Goal: Task Accomplishment & Management: Manage account settings

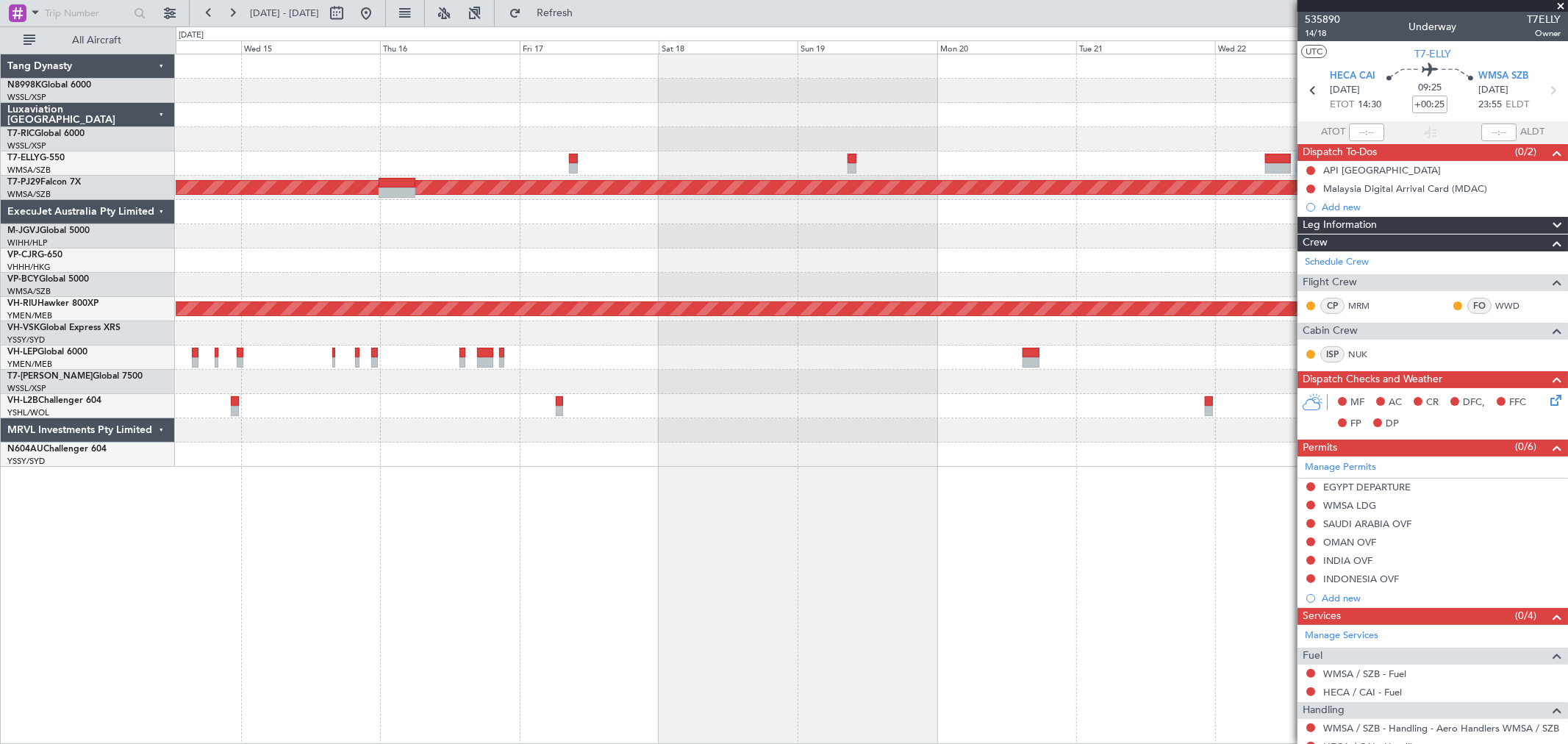
click at [884, 120] on div at bounding box center [871, 115] width 1391 height 24
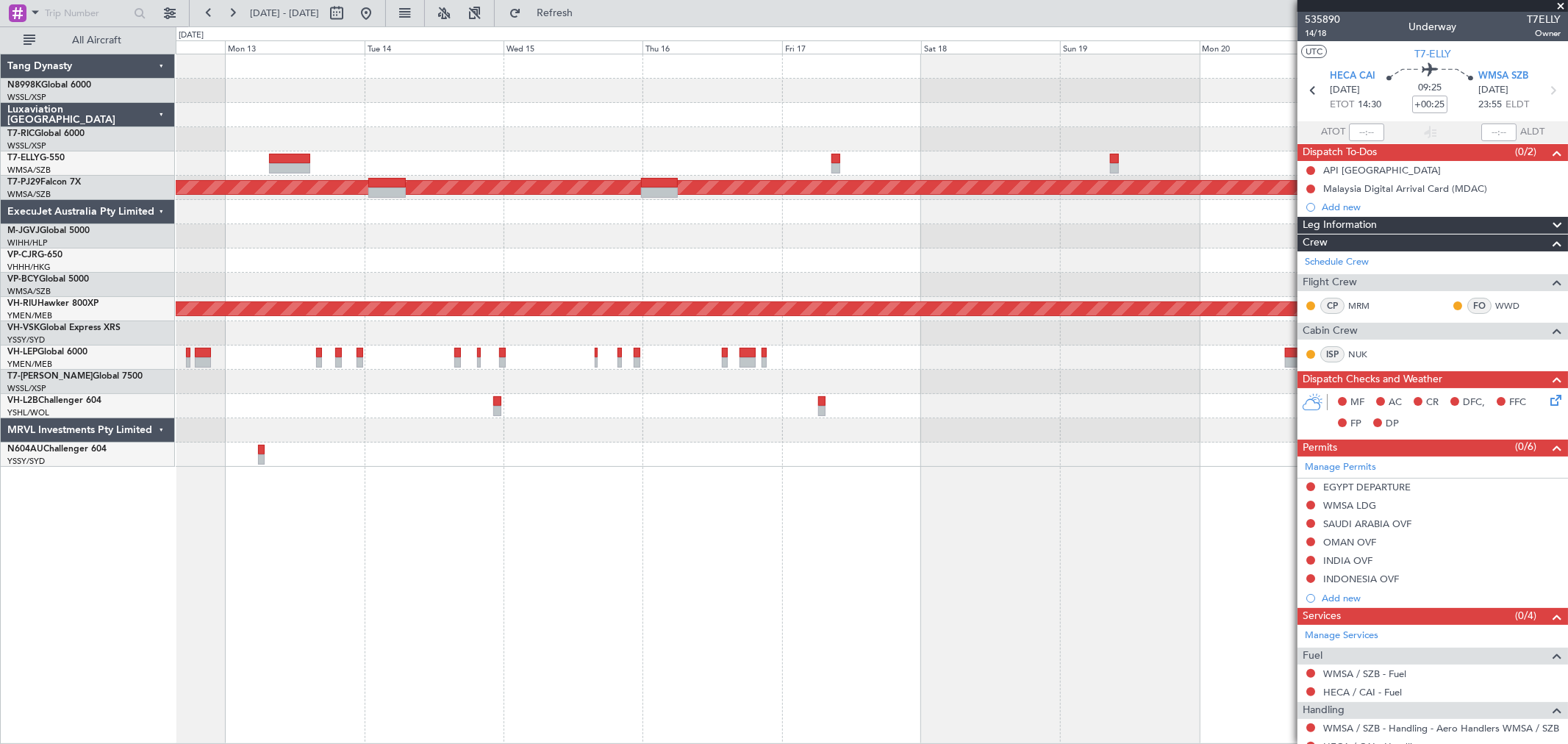
click at [983, 116] on div at bounding box center [871, 115] width 1391 height 24
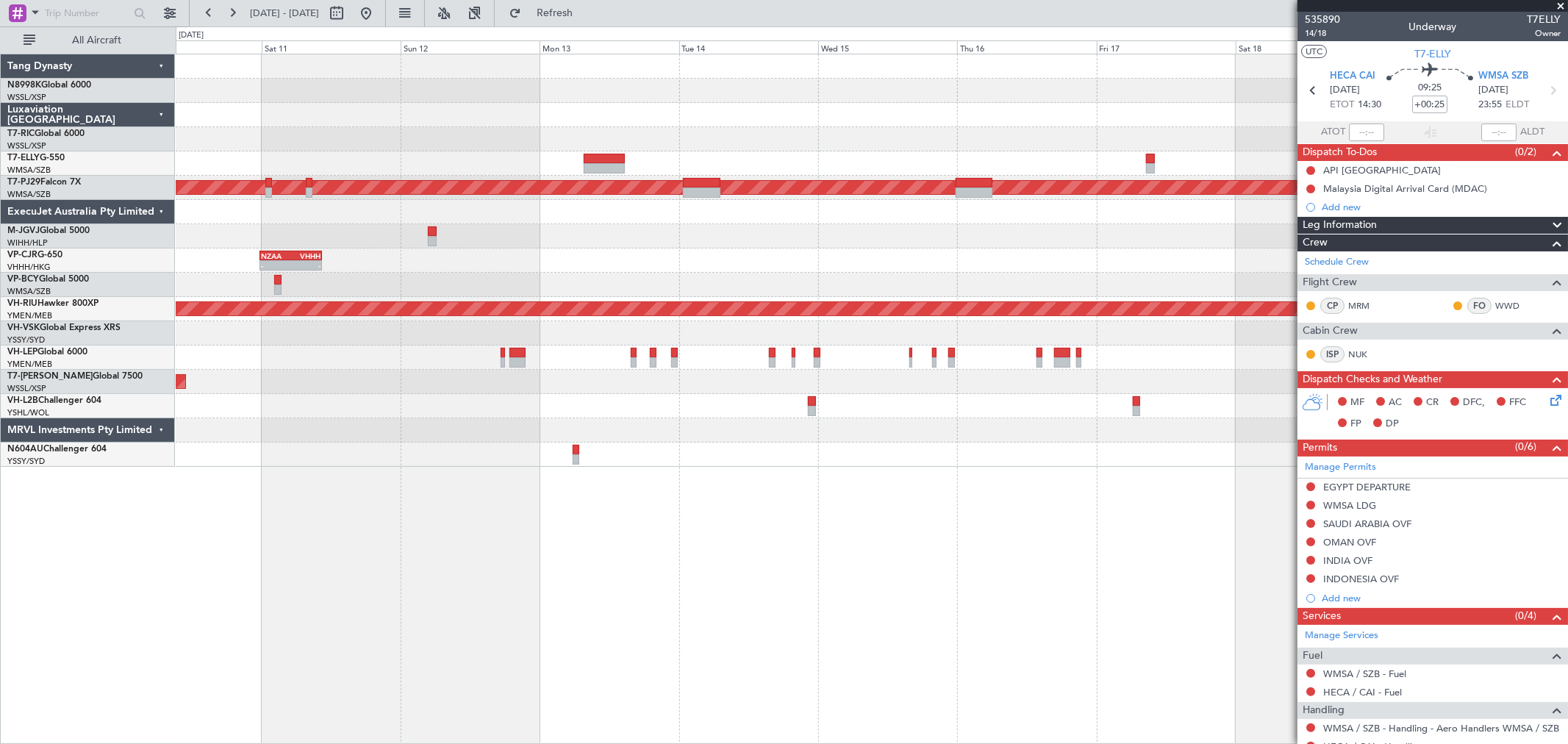
click at [802, 114] on div at bounding box center [871, 115] width 1391 height 24
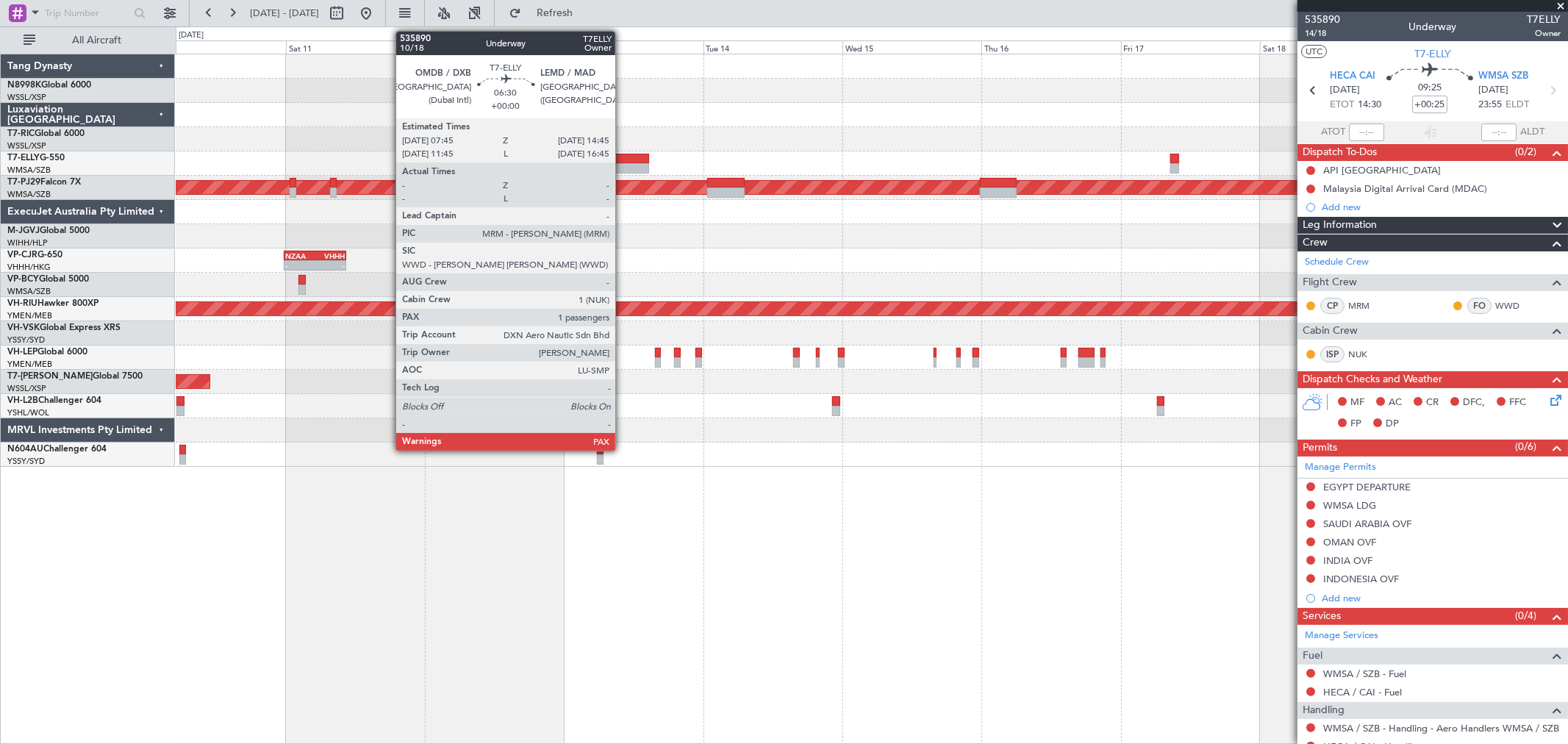
click at [622, 156] on div at bounding box center [629, 159] width 41 height 10
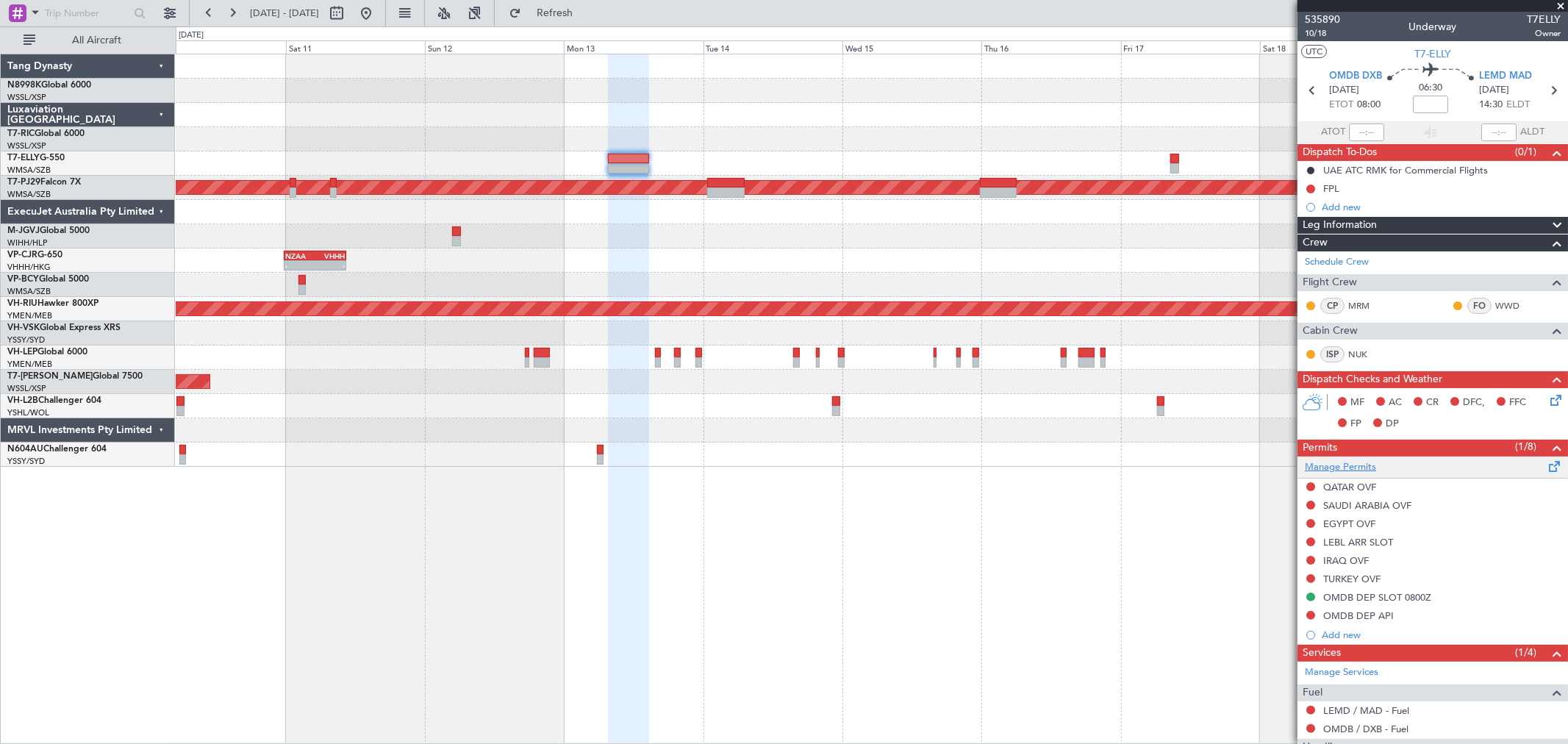
click at [1353, 468] on link "Manage Permits" at bounding box center [1340, 467] width 71 height 15
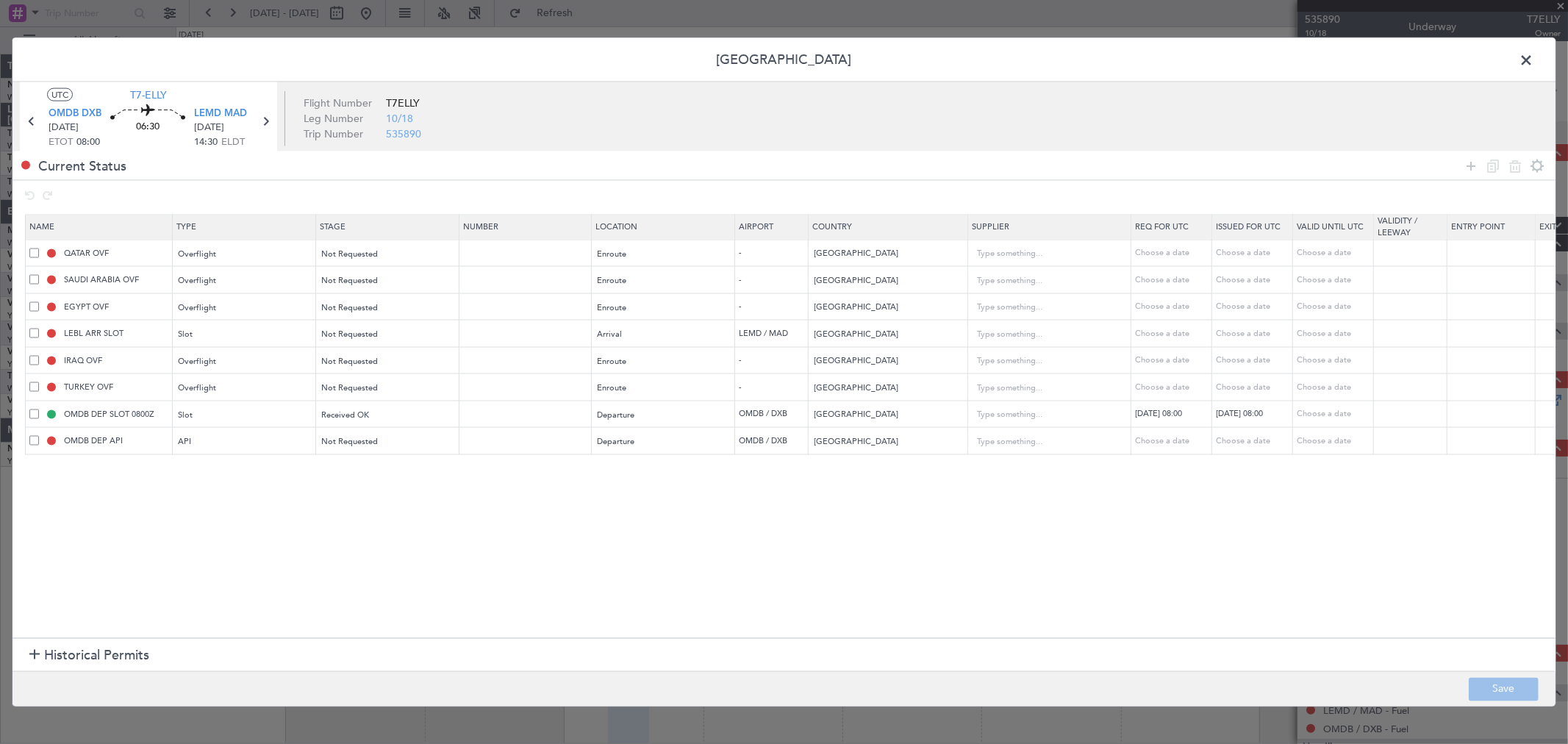
click at [32, 257] on div "QATAR OVF" at bounding box center [100, 253] width 143 height 13
click at [34, 254] on span at bounding box center [34, 253] width 9 height 9
click at [40, 248] on input "checkbox" at bounding box center [40, 248] width 0 height 0
click at [35, 278] on span at bounding box center [34, 279] width 9 height 9
click at [40, 275] on input "checkbox" at bounding box center [40, 275] width 0 height 0
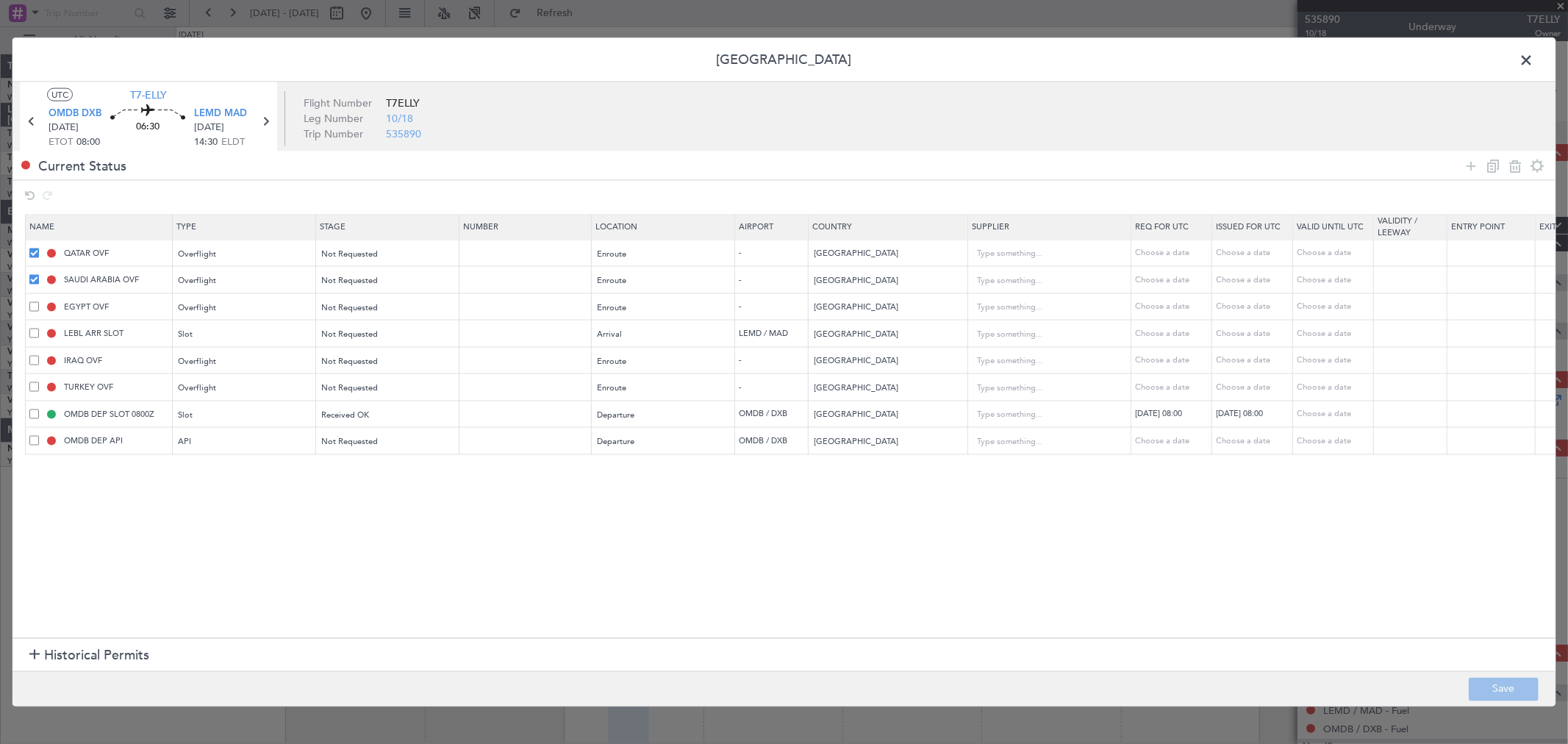
click at [39, 308] on div "EGYPT OVF" at bounding box center [100, 306] width 143 height 13
click at [34, 308] on span at bounding box center [34, 306] width 9 height 9
click at [40, 301] on input "checkbox" at bounding box center [40, 301] width 0 height 0
click at [31, 328] on div "LEBL ARR SLOT" at bounding box center [100, 334] width 143 height 13
click at [31, 331] on span at bounding box center [34, 334] width 9 height 9
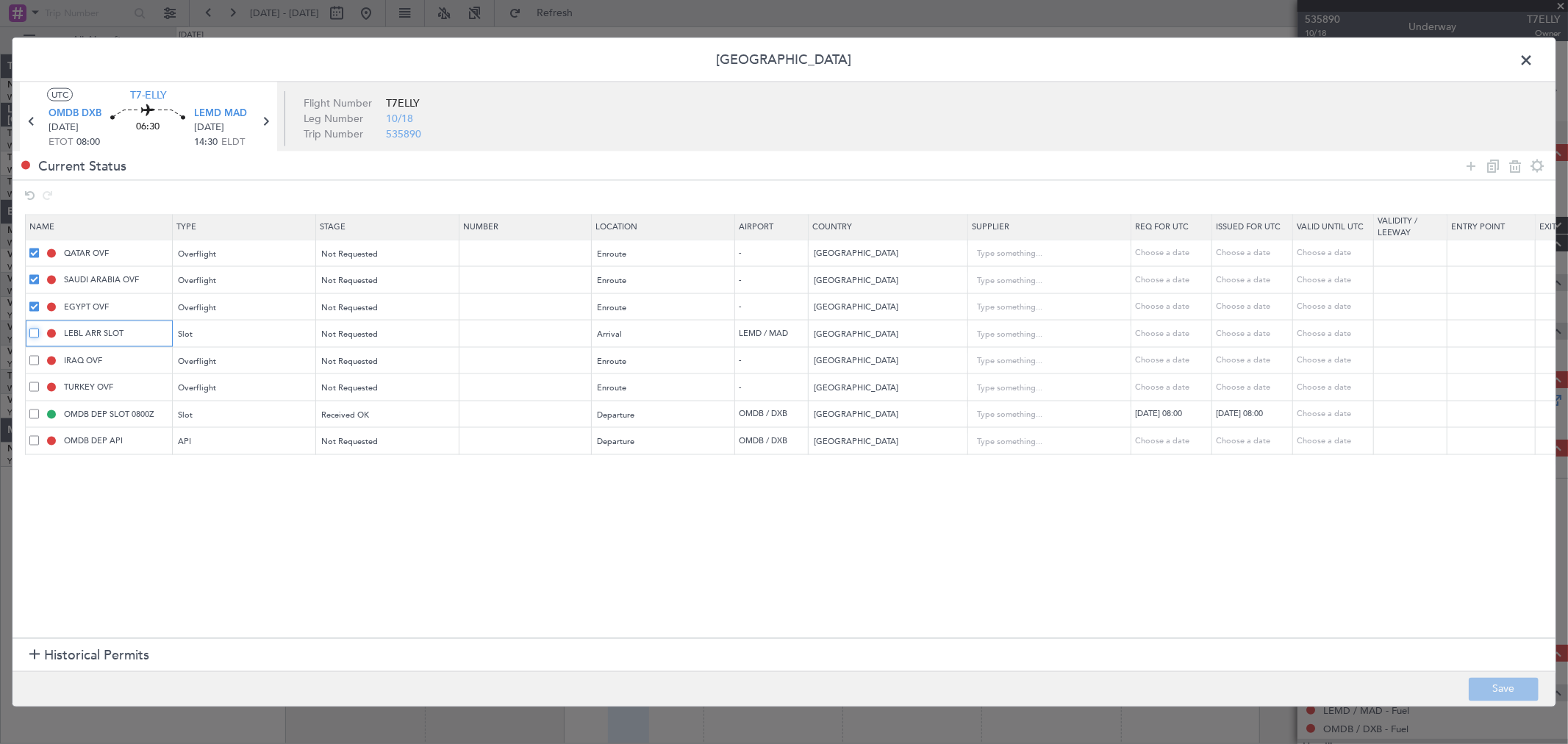
click at [40, 329] on input "checkbox" at bounding box center [40, 329] width 0 height 0
click at [33, 365] on span at bounding box center [34, 359] width 9 height 9
click at [40, 355] on input "checkbox" at bounding box center [40, 355] width 0 height 0
click at [31, 386] on span at bounding box center [34, 387] width 9 height 9
click at [40, 382] on input "checkbox" at bounding box center [40, 382] width 0 height 0
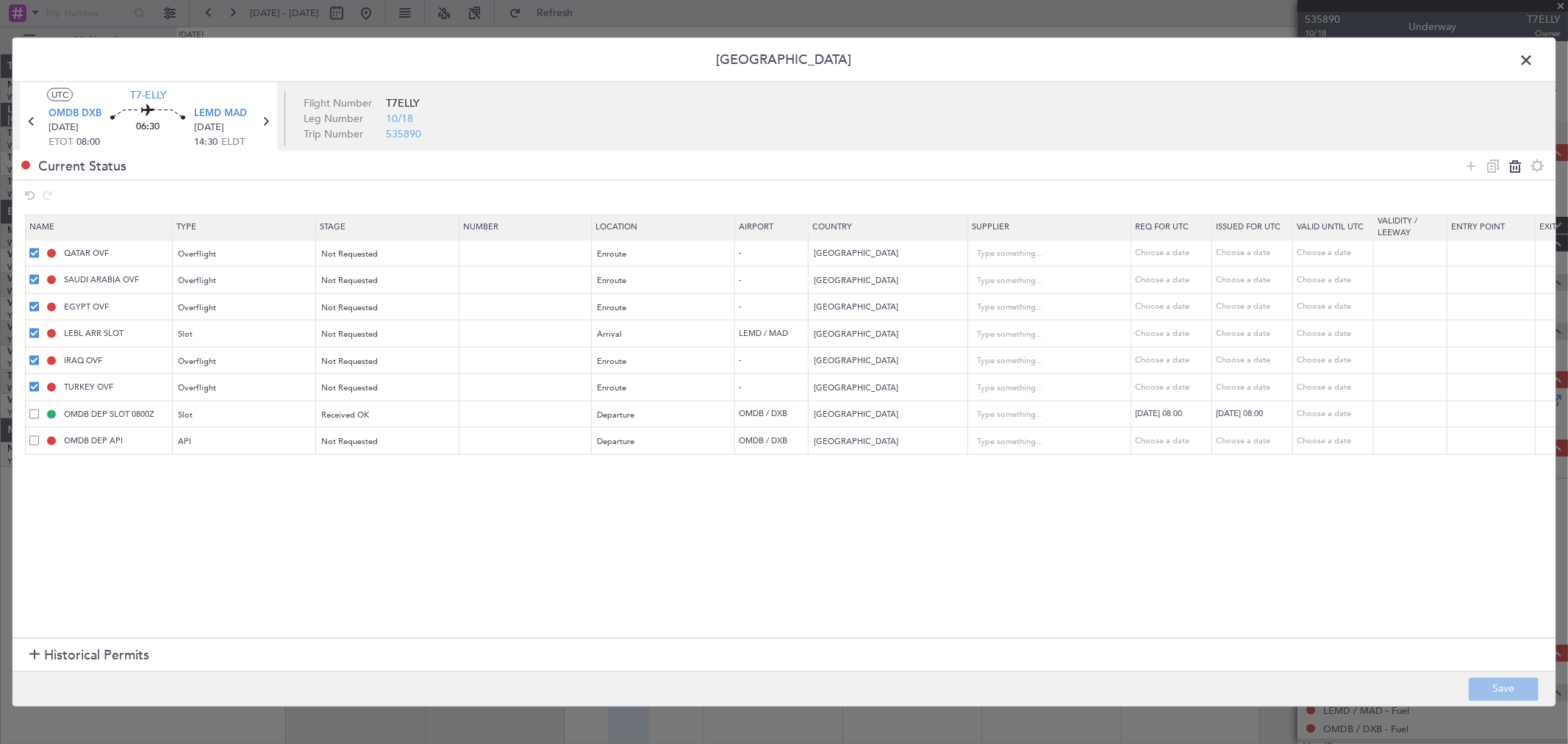
click at [1515, 168] on icon at bounding box center [1515, 166] width 17 height 17
type input "OMDB DEP SLOT 0800Z"
type input "[GEOGRAPHIC_DATA]"
type input "1"
type input "K EJF107 13OCT13OCT 1000000 014GA5 0800MAD D / RE.T7ELLY/"
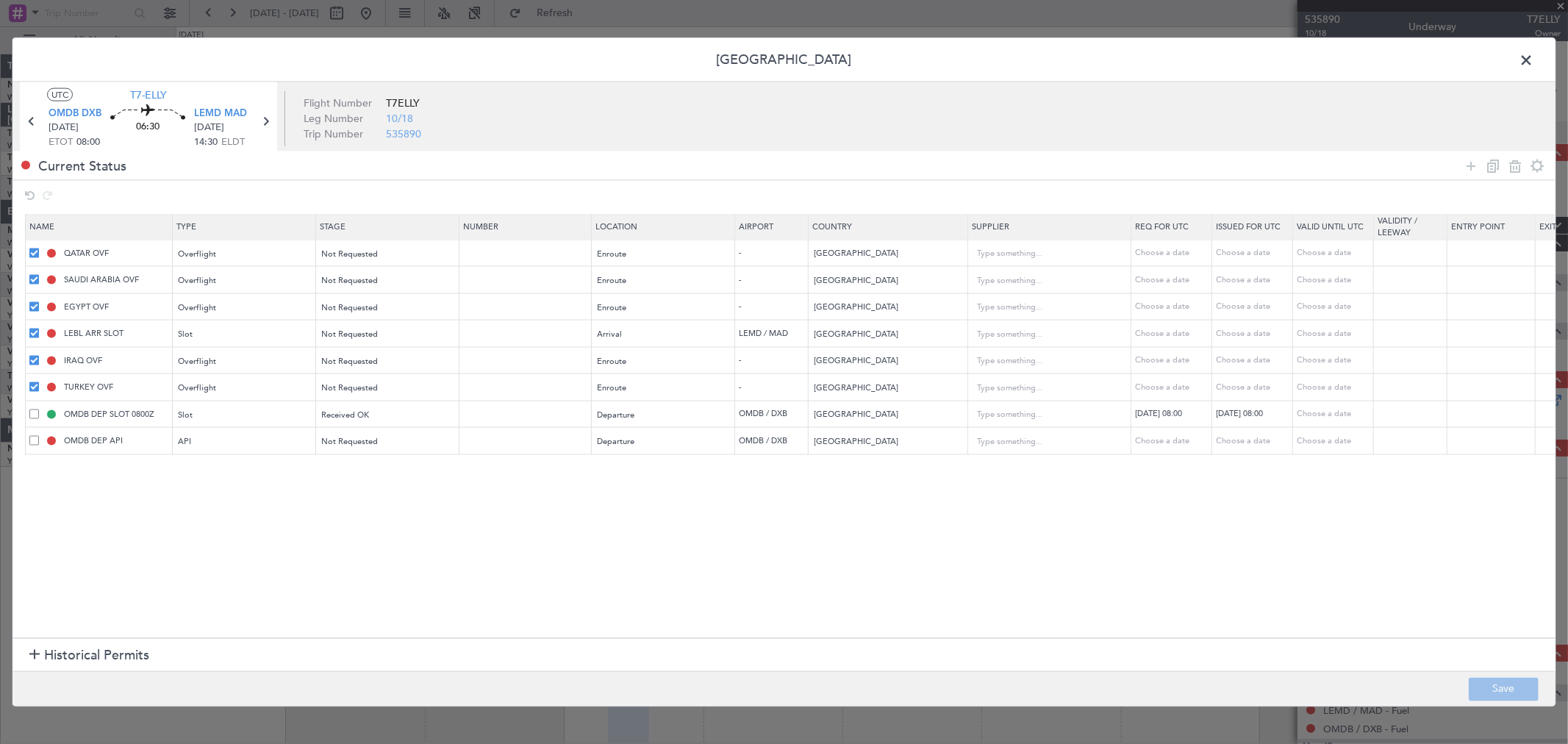
type input "OMDB DEP API"
type input "[GEOGRAPHIC_DATA]"
type input "1"
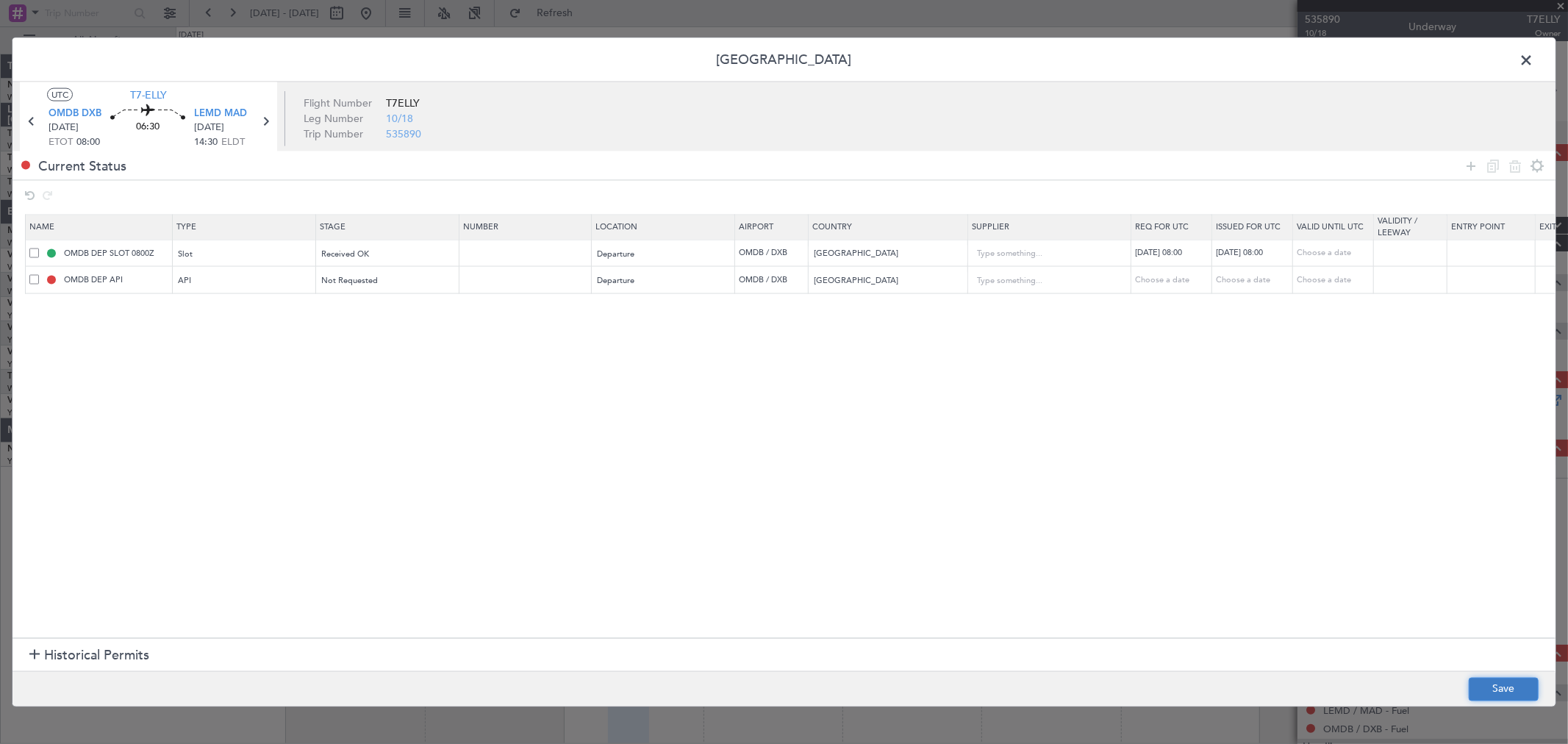
click at [1513, 687] on button "Save" at bounding box center [1504, 689] width 70 height 24
drag, startPoint x: 1526, startPoint y: 53, endPoint x: 1504, endPoint y: 49, distance: 22.4
click at [1533, 53] on span at bounding box center [1533, 64] width 0 height 29
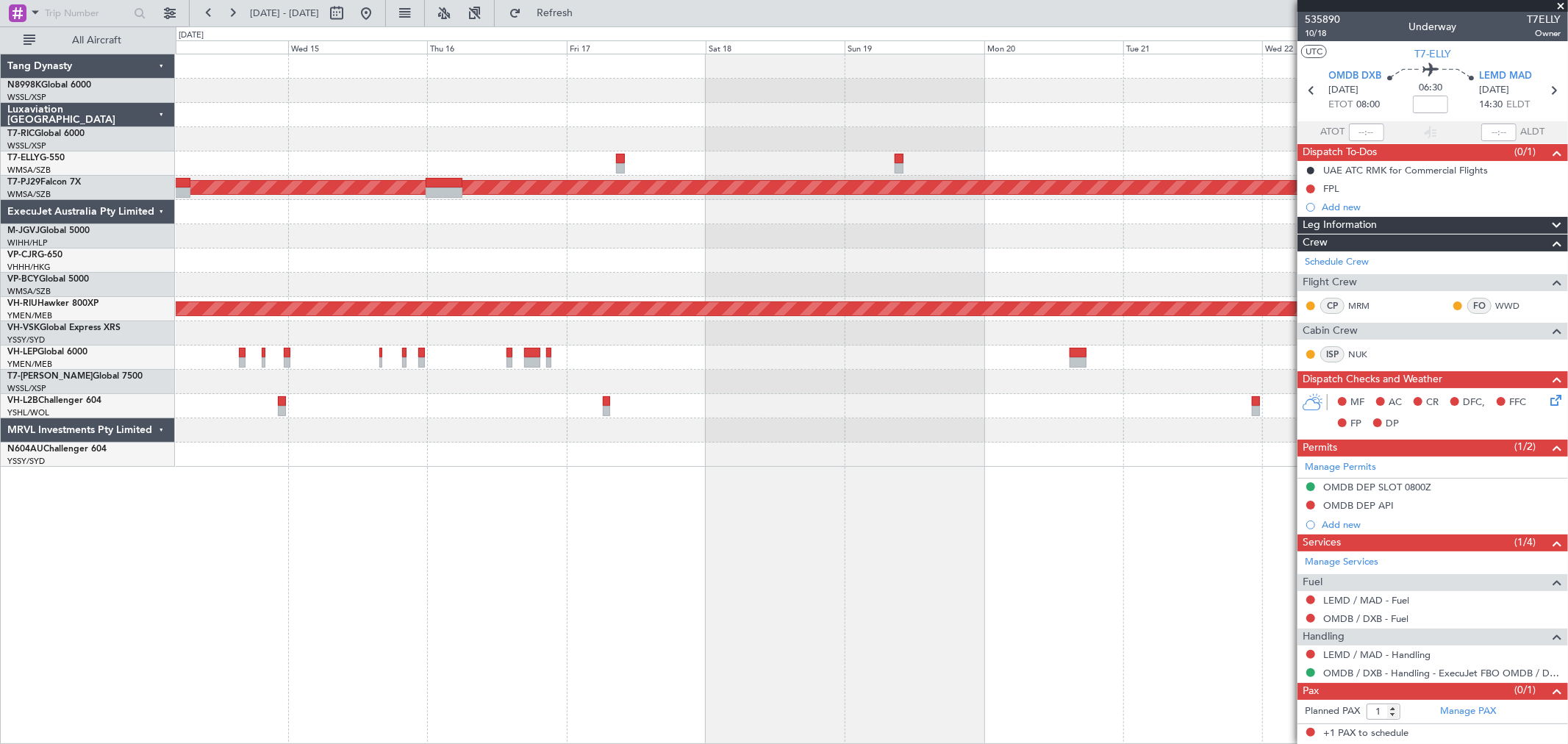
click at [668, 151] on div at bounding box center [871, 163] width 1391 height 24
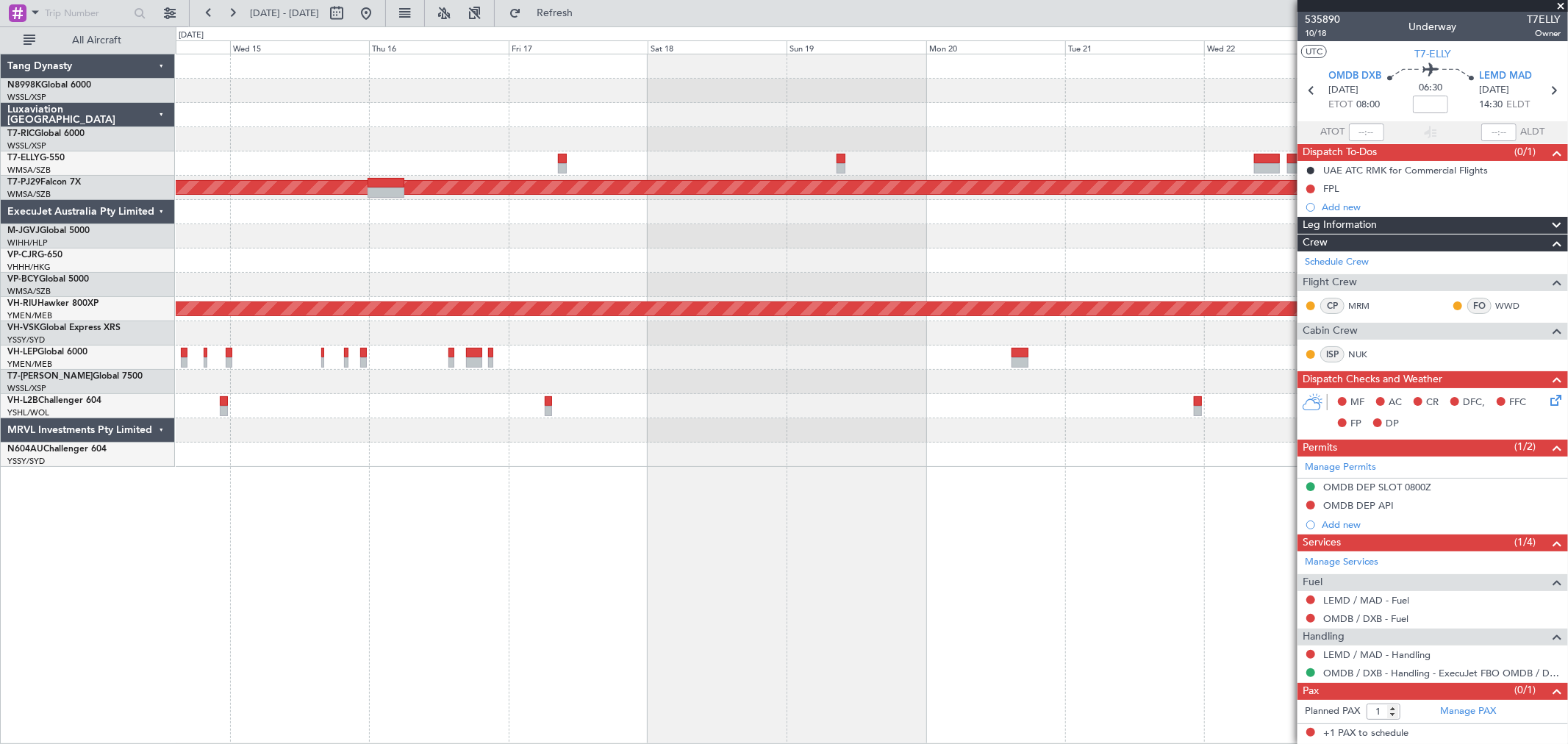
click at [614, 150] on div at bounding box center [871, 139] width 1391 height 24
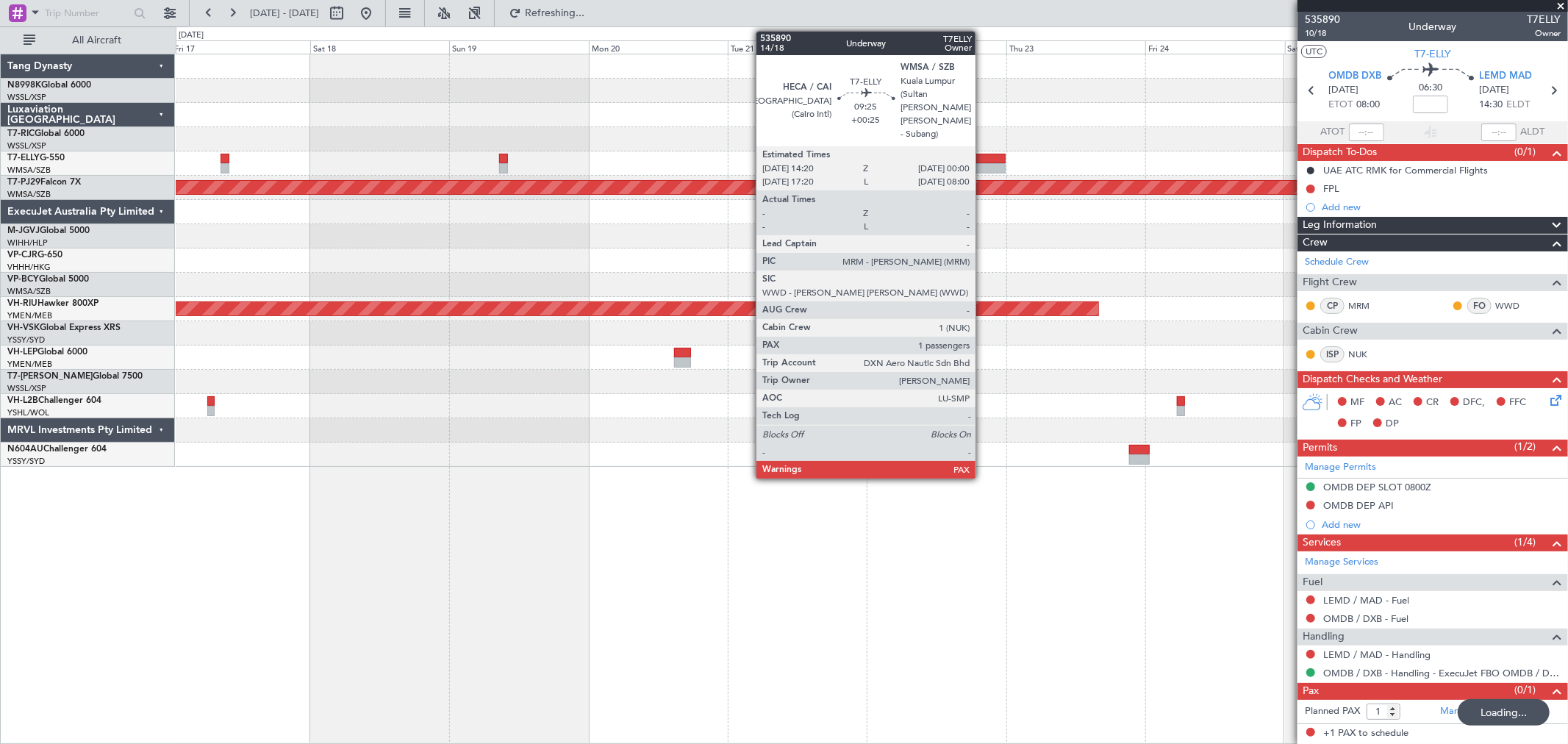
click at [983, 157] on div at bounding box center [978, 159] width 57 height 10
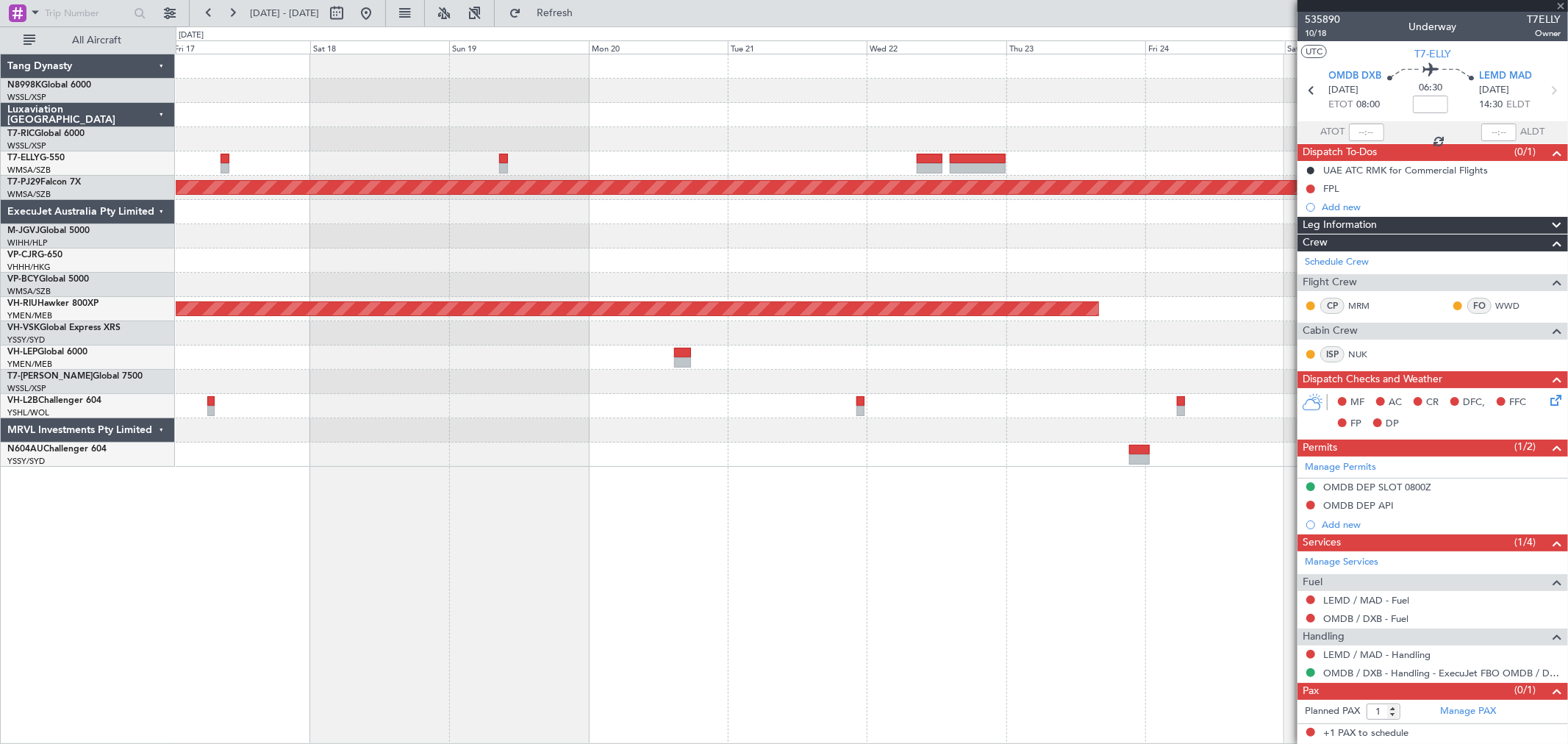
type input "+00:25"
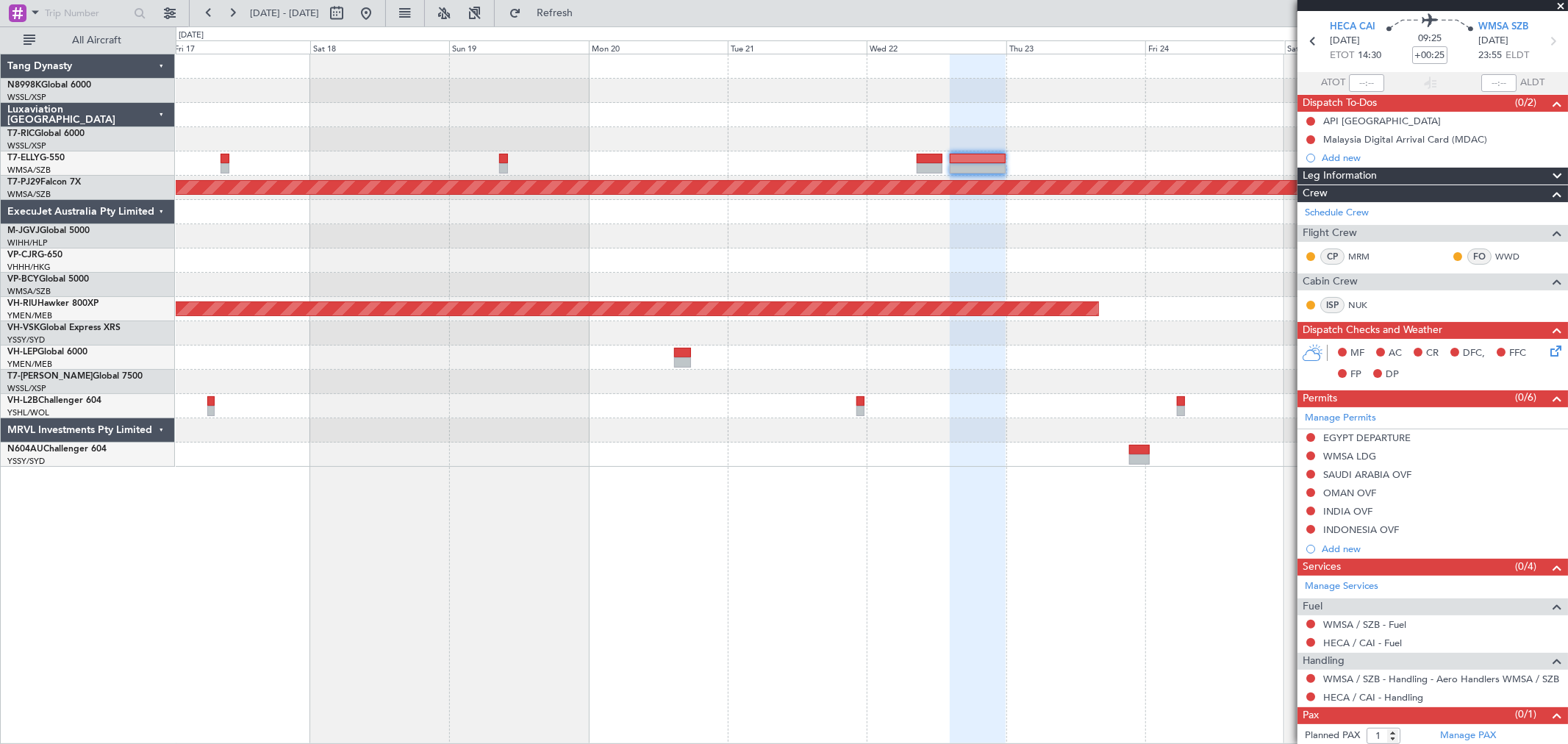
scroll to position [71, 0]
